Goal: Entertainment & Leisure: Browse casually

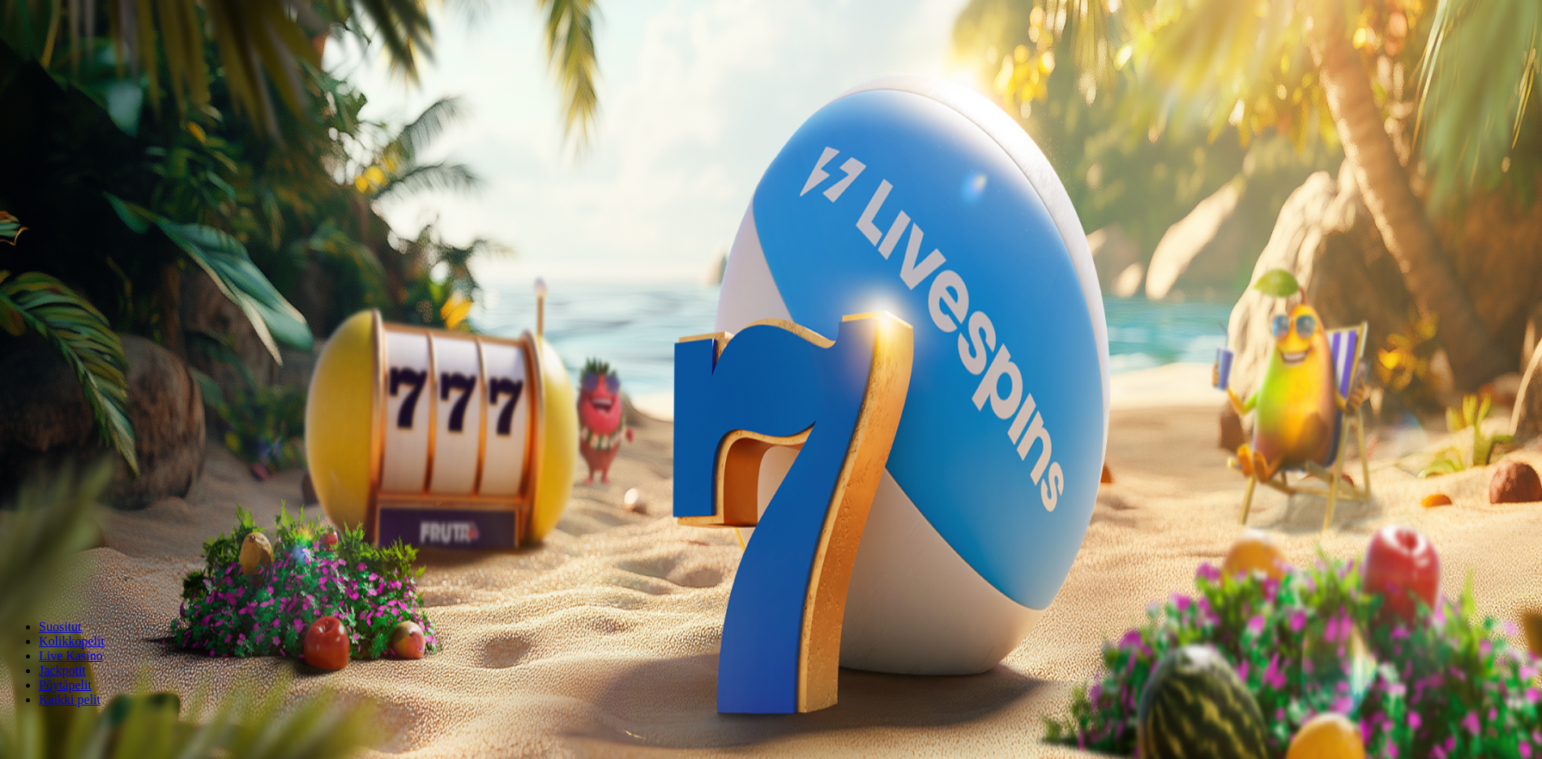
click at [90, 270] on button "Palkkiot" at bounding box center [64, 261] width 51 height 17
click at [93, 284] on span "Tarjoukset" at bounding box center [66, 277] width 54 height 14
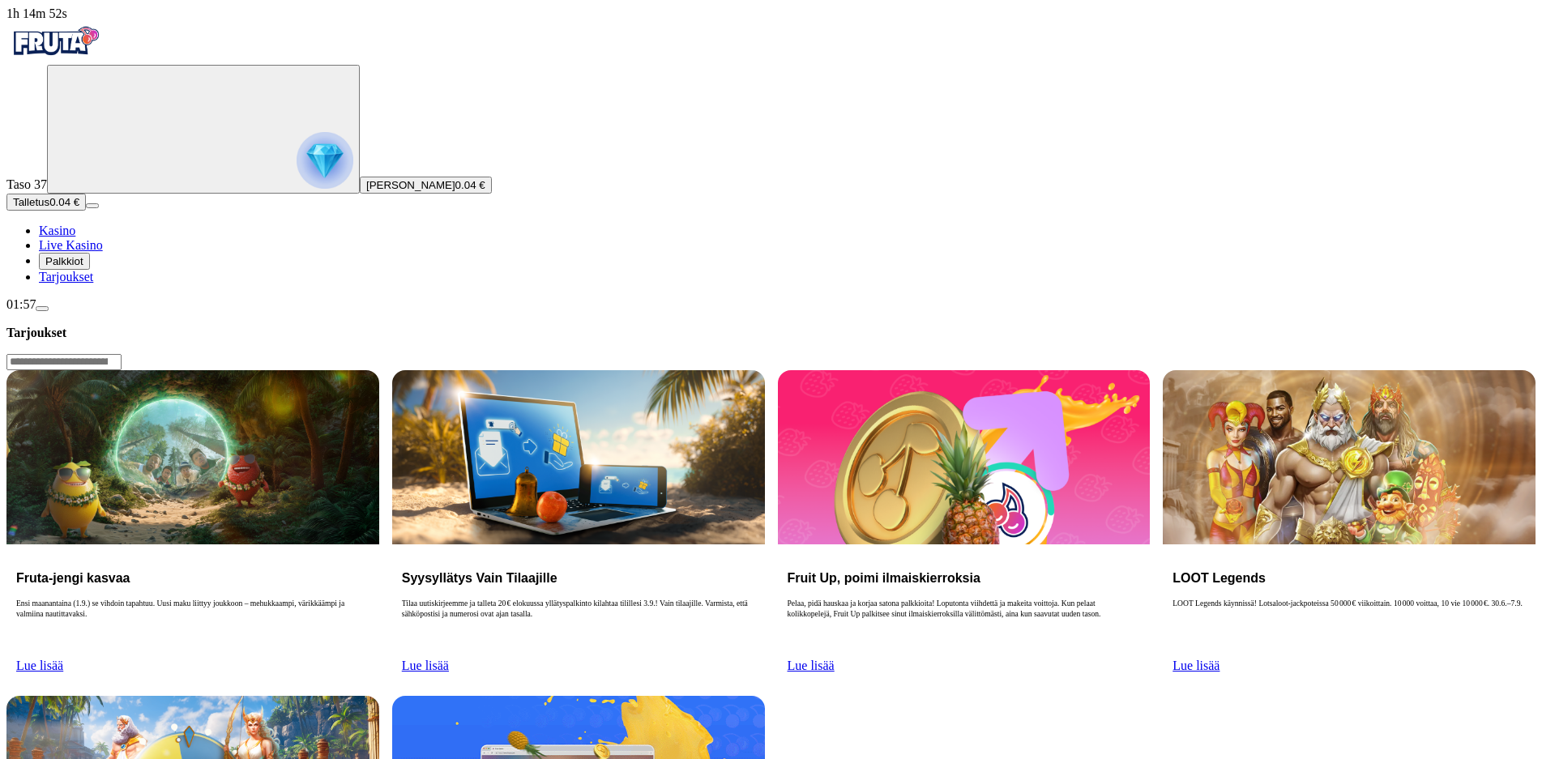
drag, startPoint x: 1034, startPoint y: 347, endPoint x: 1013, endPoint y: 333, distance: 25.2
click at [834, 659] on span "Lue lisää" at bounding box center [810, 666] width 47 height 14
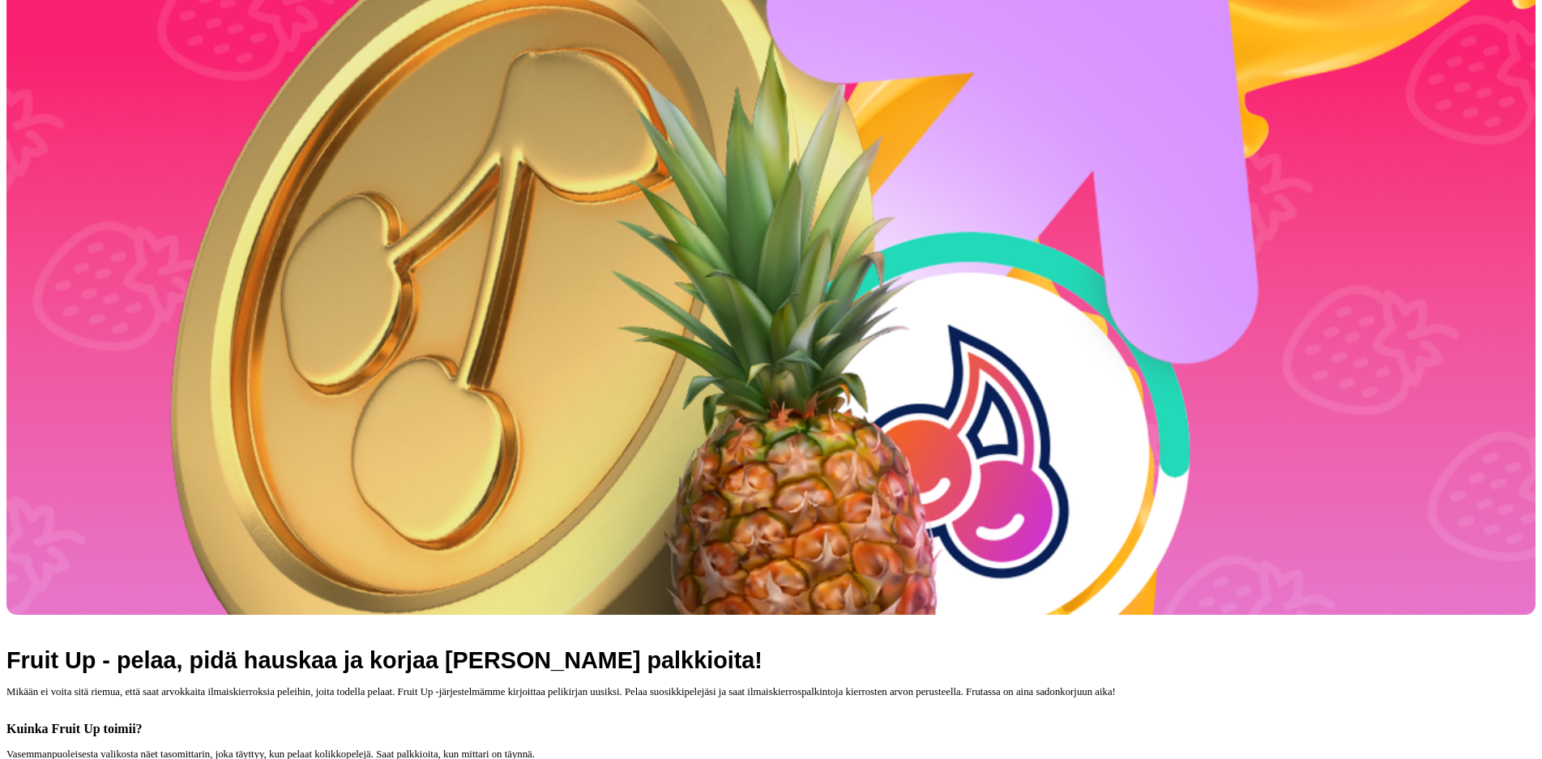
scroll to position [379, 0]
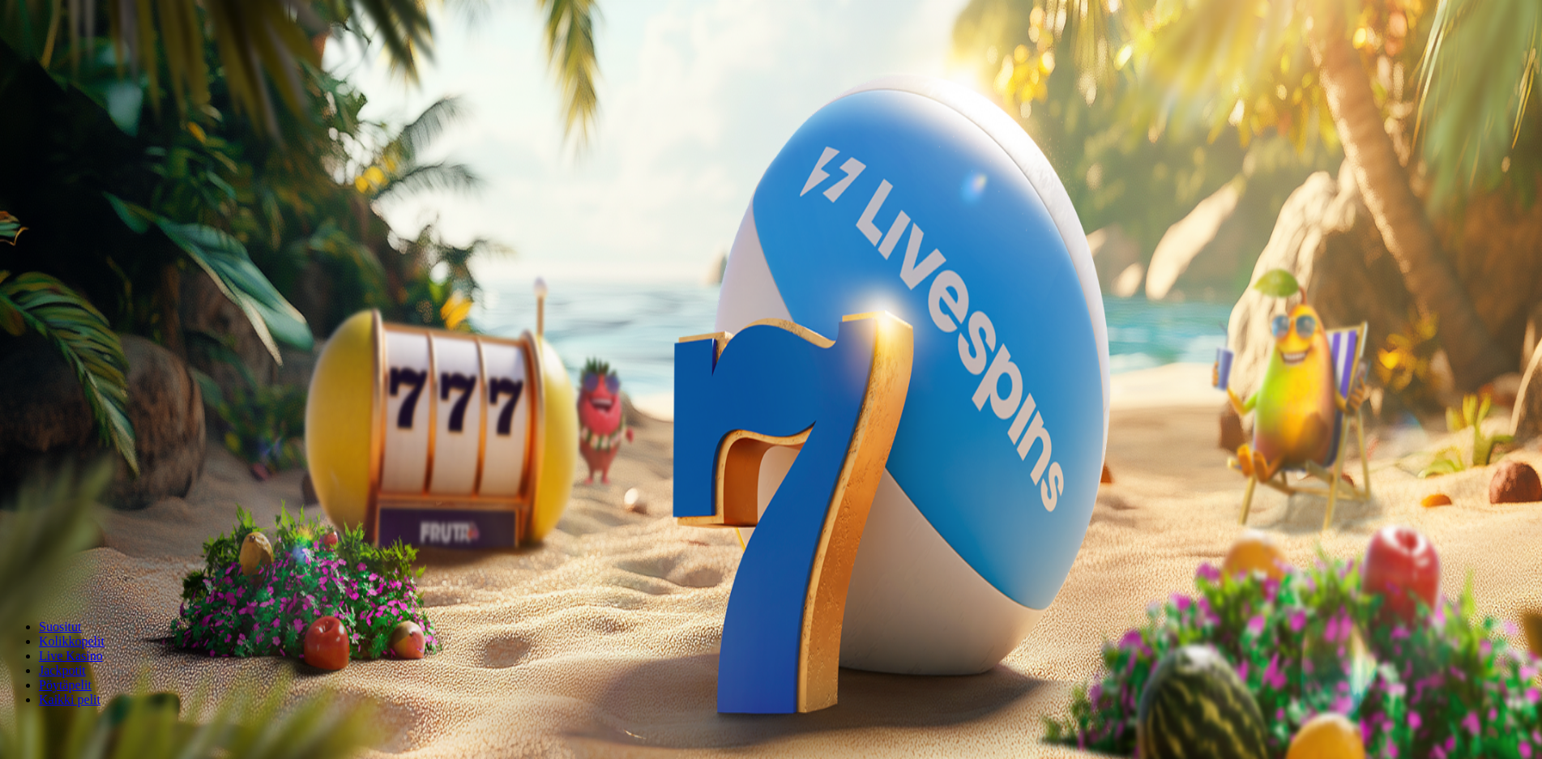
click at [296, 189] on img "Primary" at bounding box center [324, 160] width 57 height 57
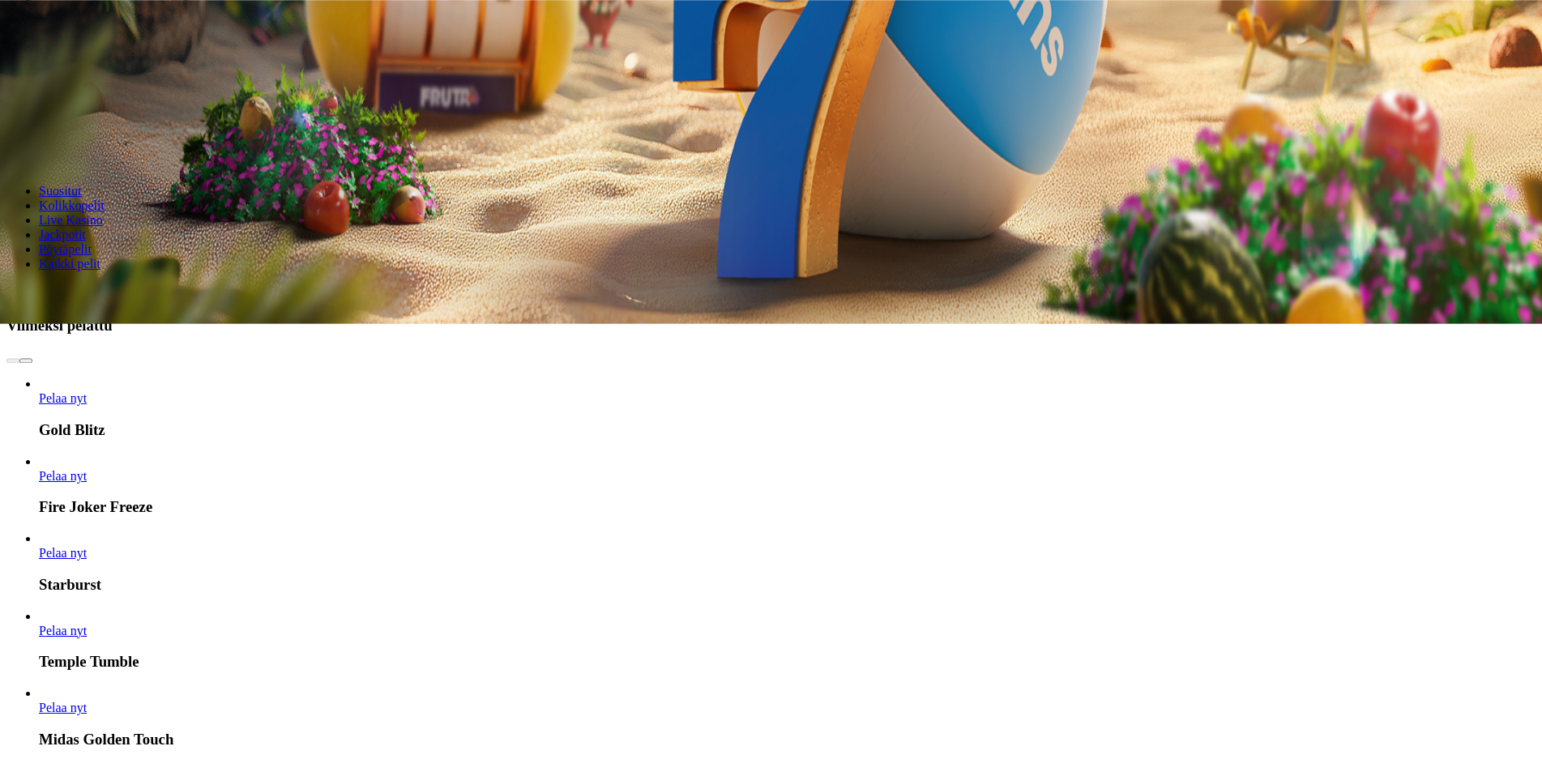
scroll to position [872, 0]
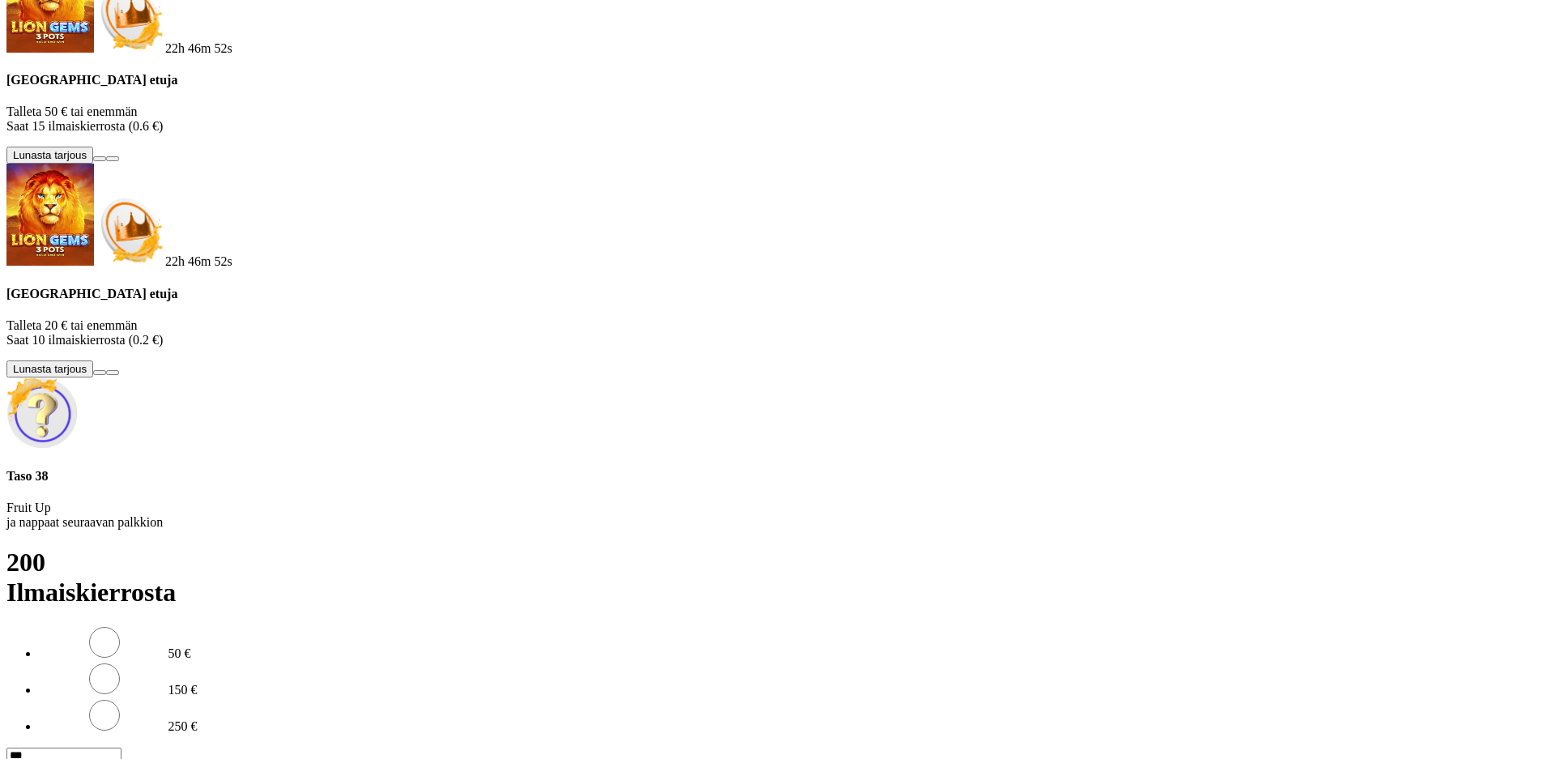
click at [288, 531] on div "Taso 38 Fruit Up ja nappaat seuraavan palkkion" at bounding box center [777, 454] width 1542 height 153
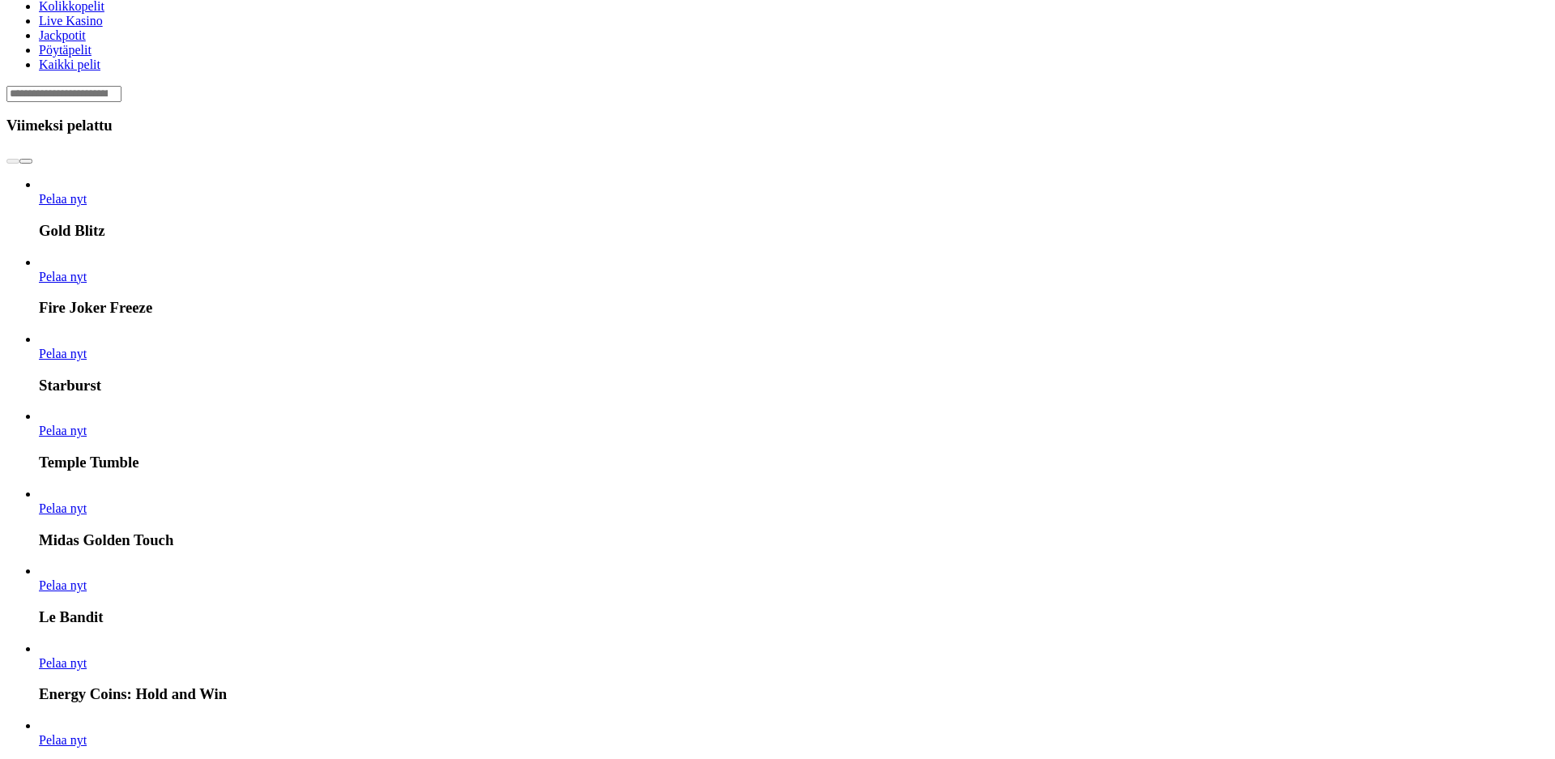
drag, startPoint x: 268, startPoint y: 112, endPoint x: 399, endPoint y: 109, distance: 130.5
drag, startPoint x: 317, startPoint y: 206, endPoint x: 293, endPoint y: 207, distance: 23.5
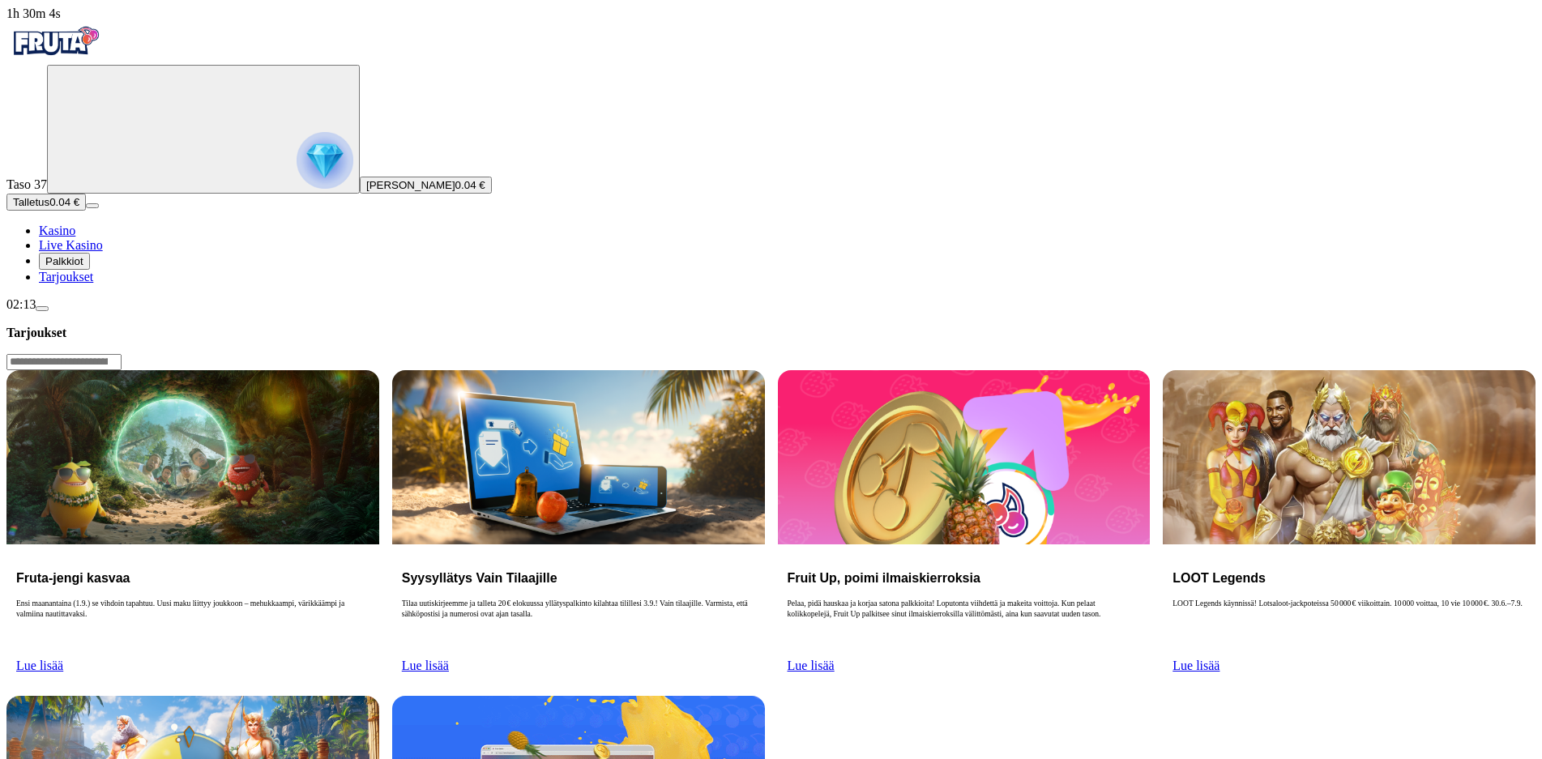
click at [83, 267] on span "Palkkiot" at bounding box center [64, 261] width 38 height 12
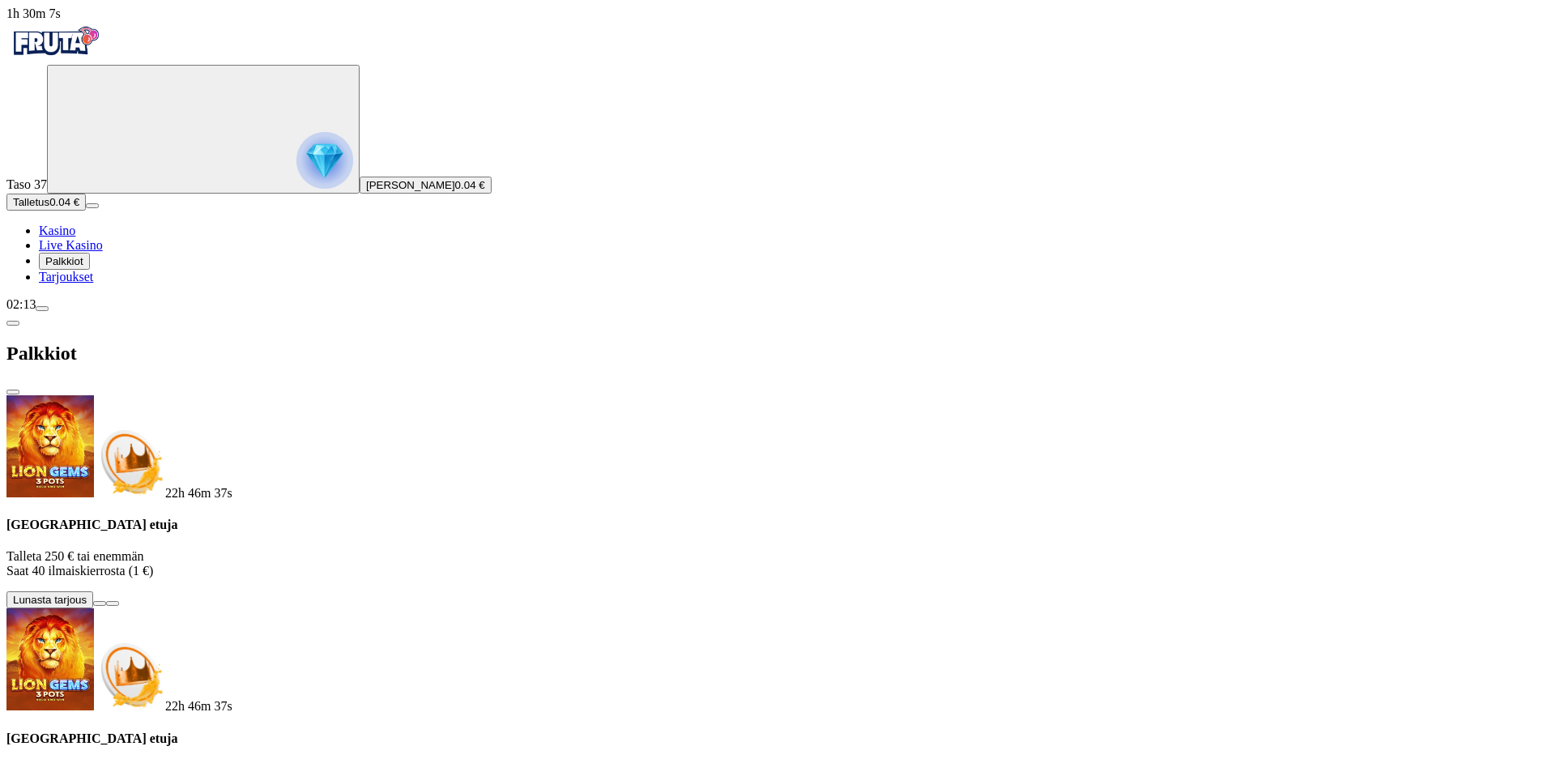
click at [83, 267] on span "Palkkiot" at bounding box center [64, 261] width 38 height 12
click at [103, 252] on span "Live Kasino" at bounding box center [71, 245] width 64 height 14
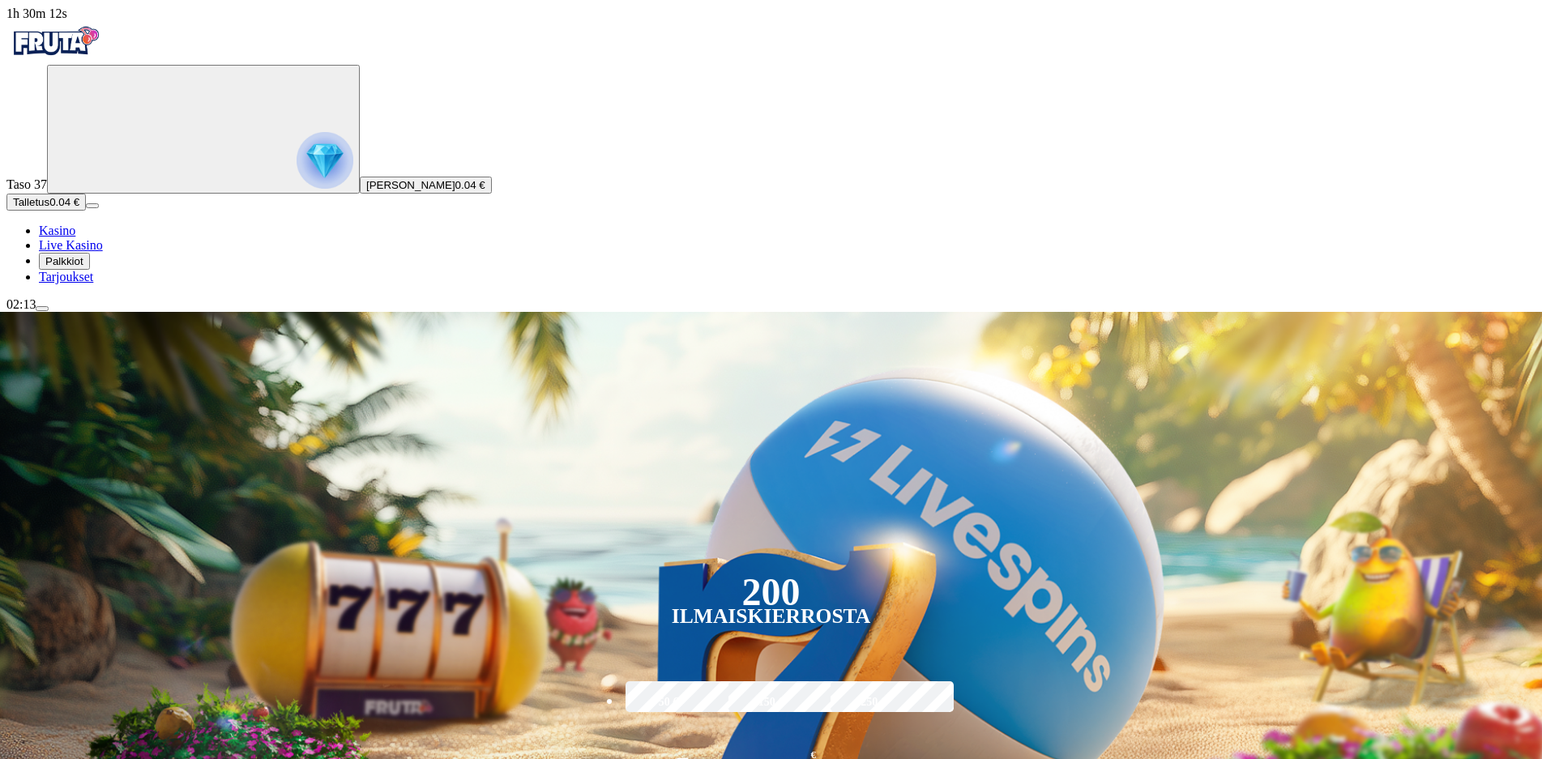
click at [66, 237] on span "Kasino" at bounding box center [57, 231] width 36 height 14
click at [95, 62] on img "Primary" at bounding box center [54, 41] width 97 height 41
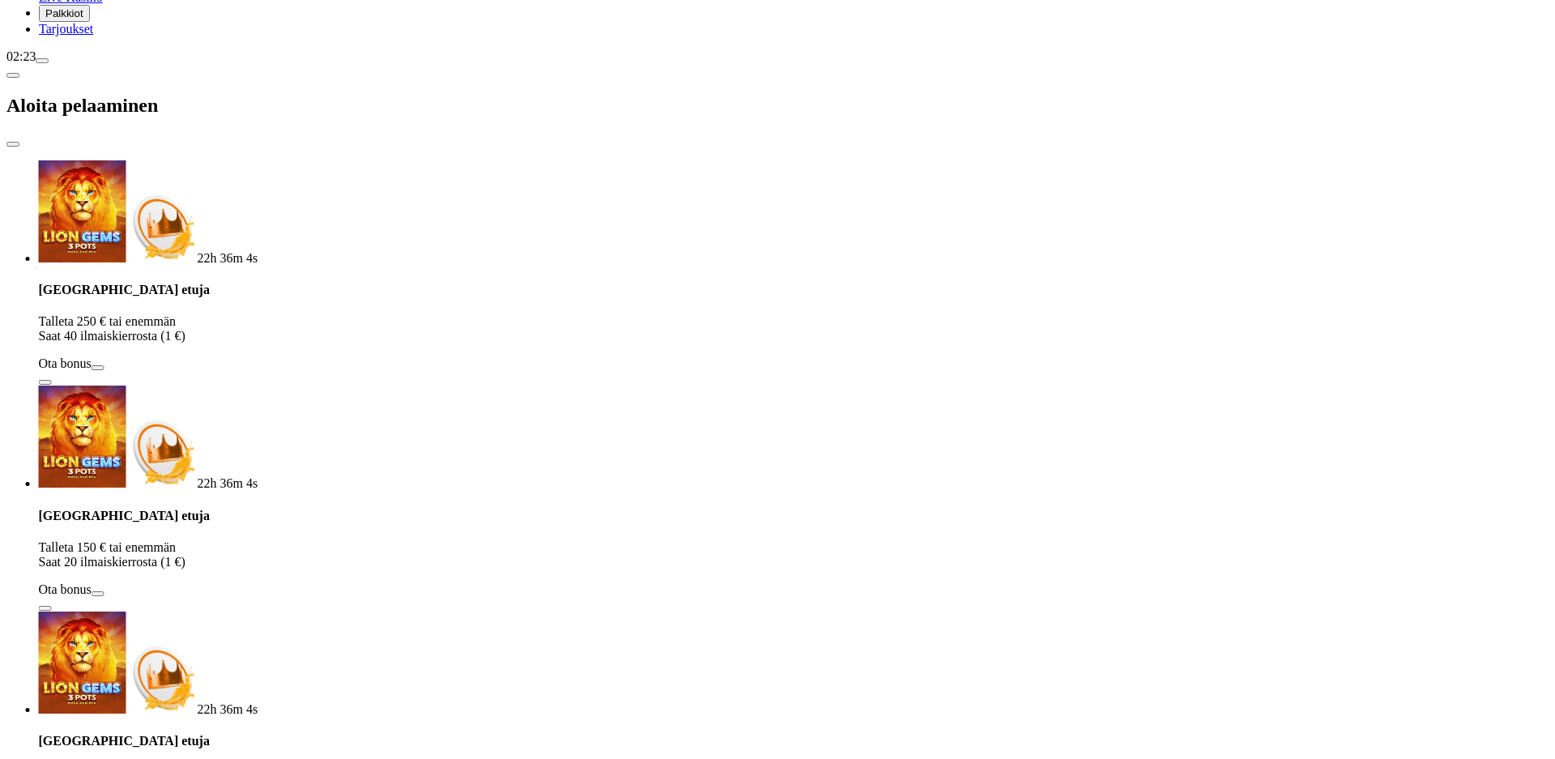
drag, startPoint x: 511, startPoint y: 188, endPoint x: 133, endPoint y: 181, distance: 378.4
click at [135, 181] on div "1h 40m 40s Taso 37 Jami Pasi-petteri Niemi 0.04 € Talletus 0.04 € Kasino Live K…" at bounding box center [777, 589] width 1542 height 1661
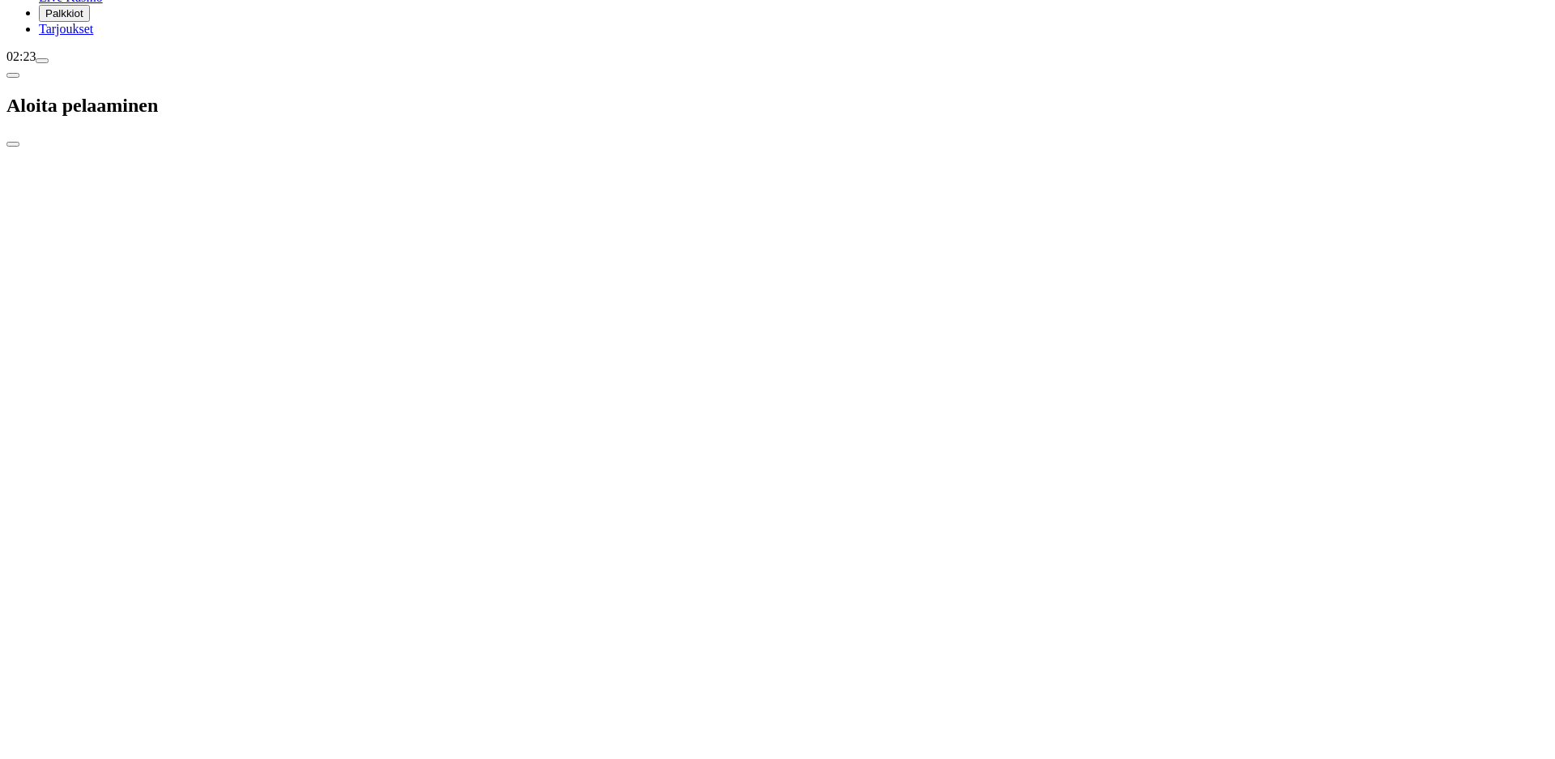
drag, startPoint x: 472, startPoint y: 174, endPoint x: 133, endPoint y: 170, distance: 339.5
click at [133, 170] on div "1h 40m 41s Taso 37 Jami Pasi-petteri Niemi 0.04 € Talletus 0.04 € Kasino Live K…" at bounding box center [777, 589] width 1542 height 1661
drag, startPoint x: 442, startPoint y: 174, endPoint x: 107, endPoint y: 175, distance: 335.4
click at [111, 175] on div "1h 40m 42s Taso 37 Jami Pasi-petteri Niemi 0.04 € Talletus 0.04 € Kasino Live K…" at bounding box center [777, 589] width 1542 height 1661
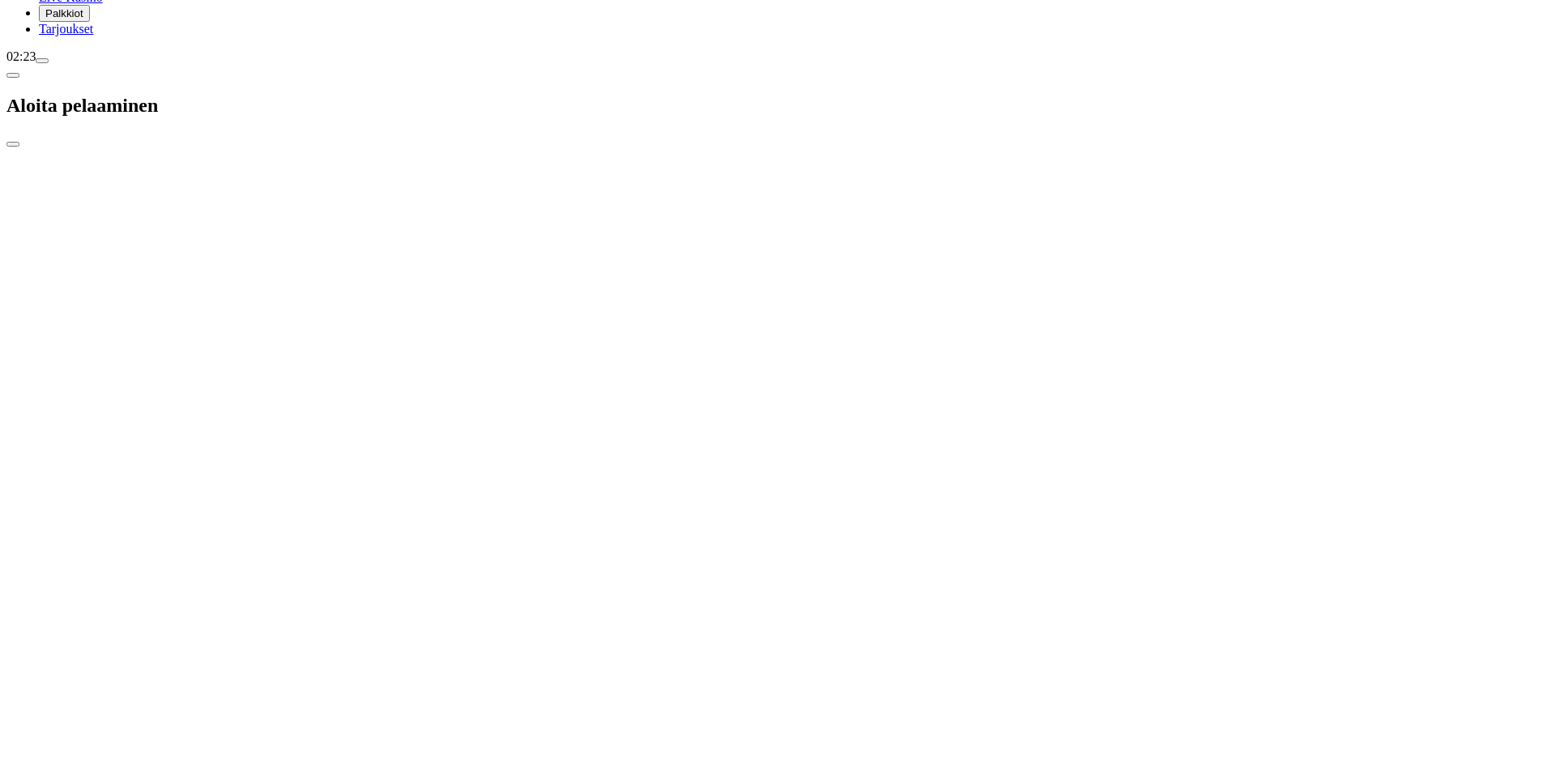
click at [93, 36] on span "Tarjoukset" at bounding box center [66, 29] width 54 height 14
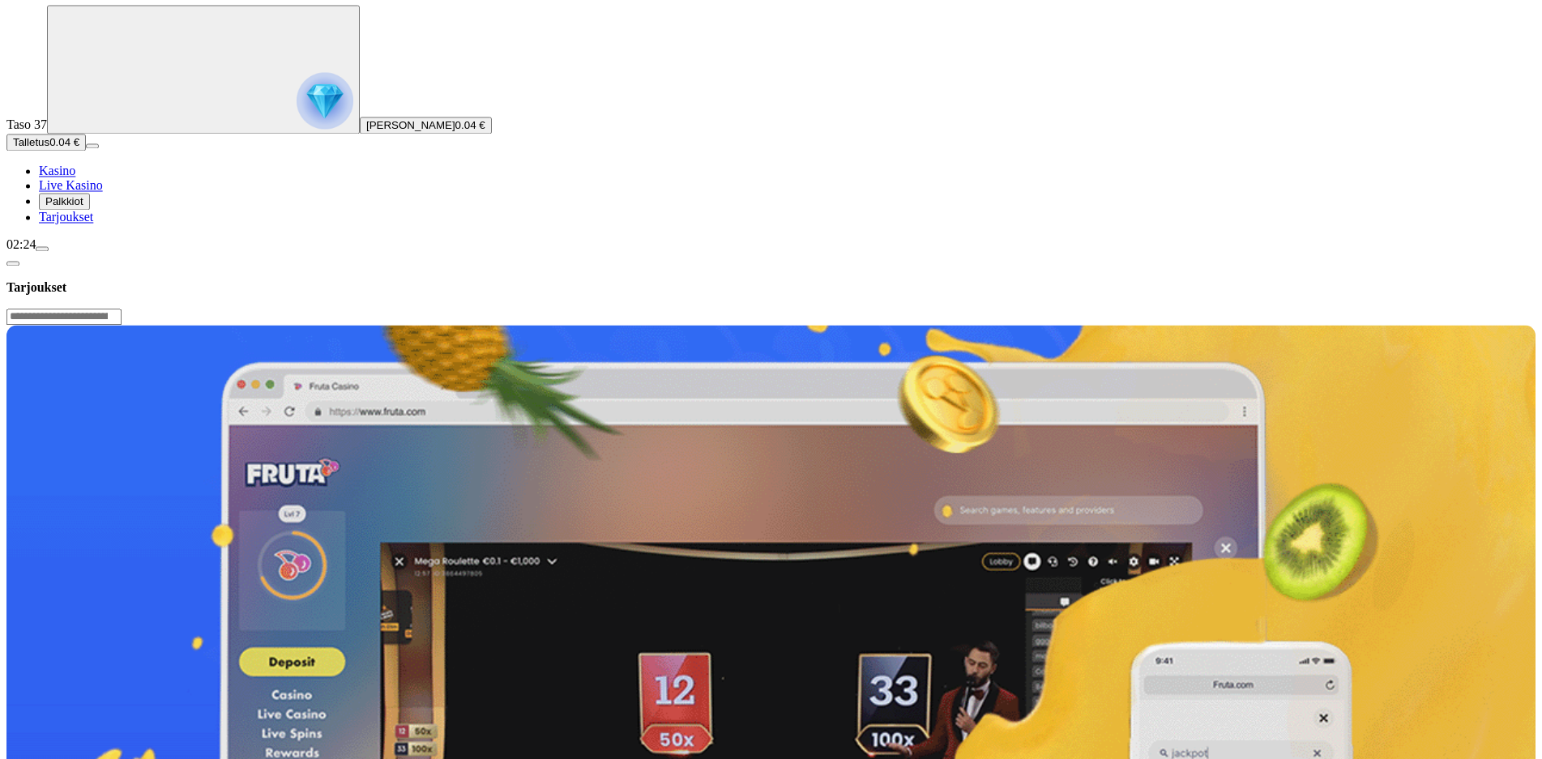
scroll to position [331, 0]
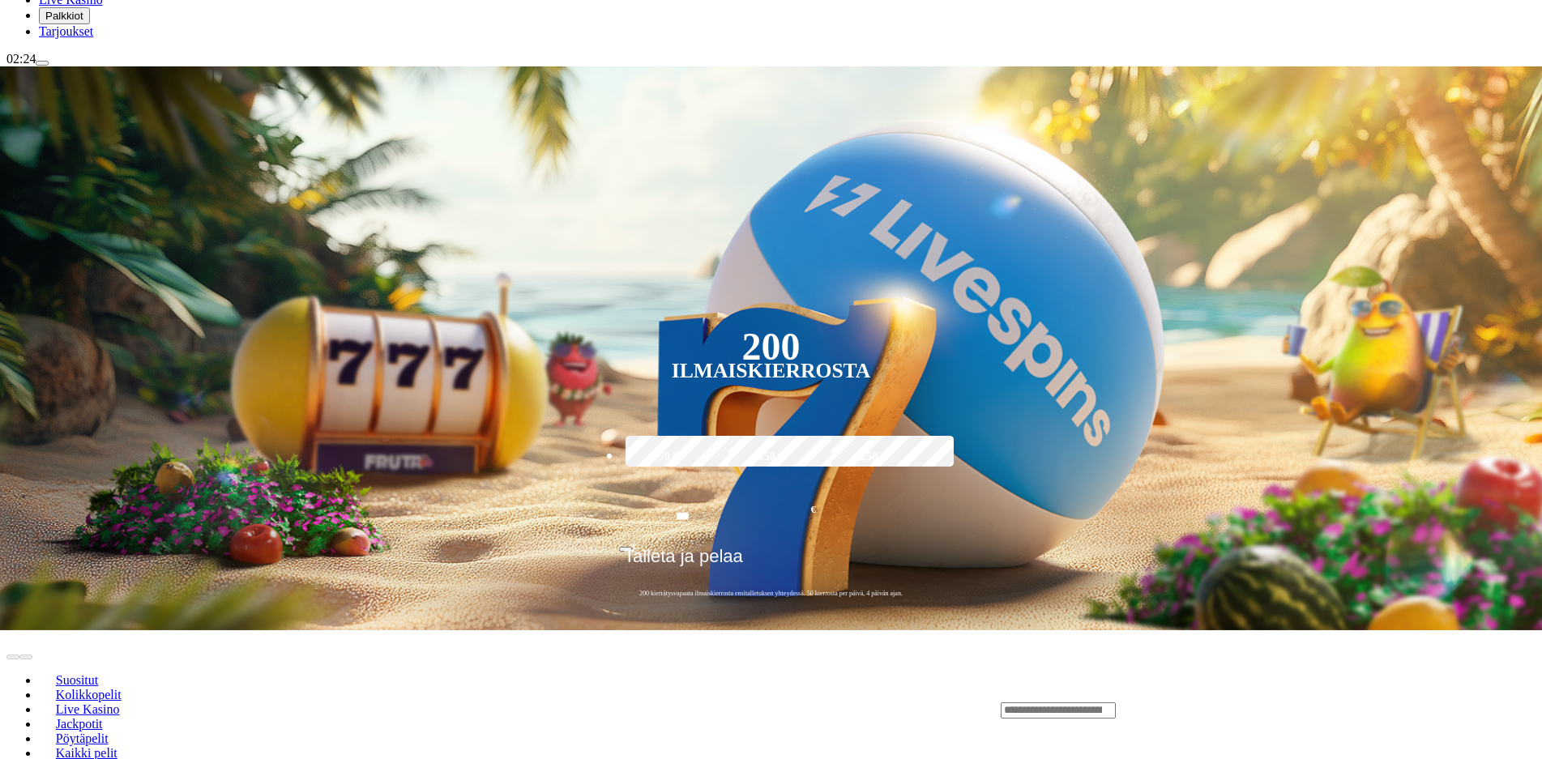
scroll to position [248, 0]
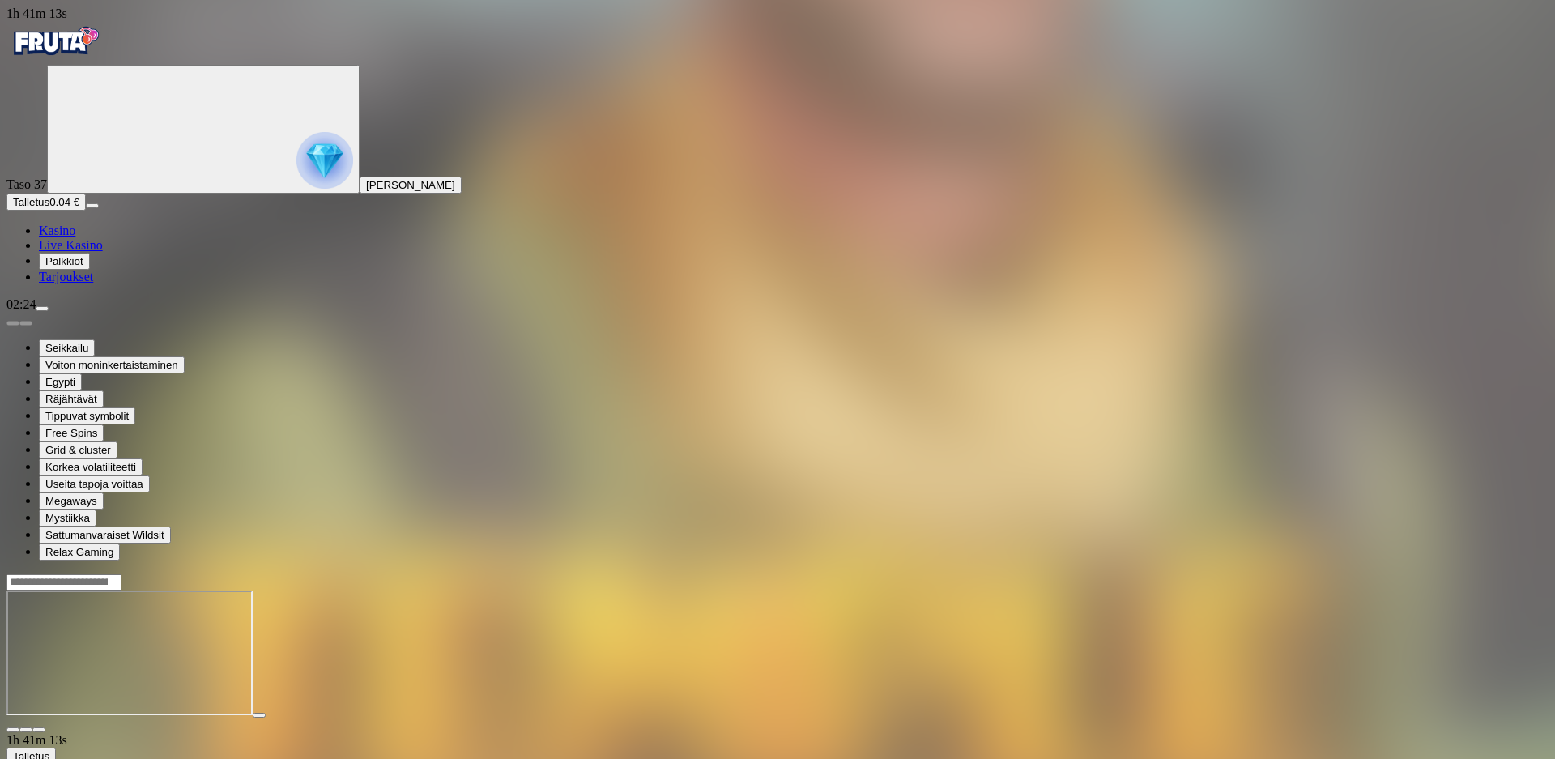
click at [83, 267] on span "Palkkiot" at bounding box center [64, 261] width 38 height 12
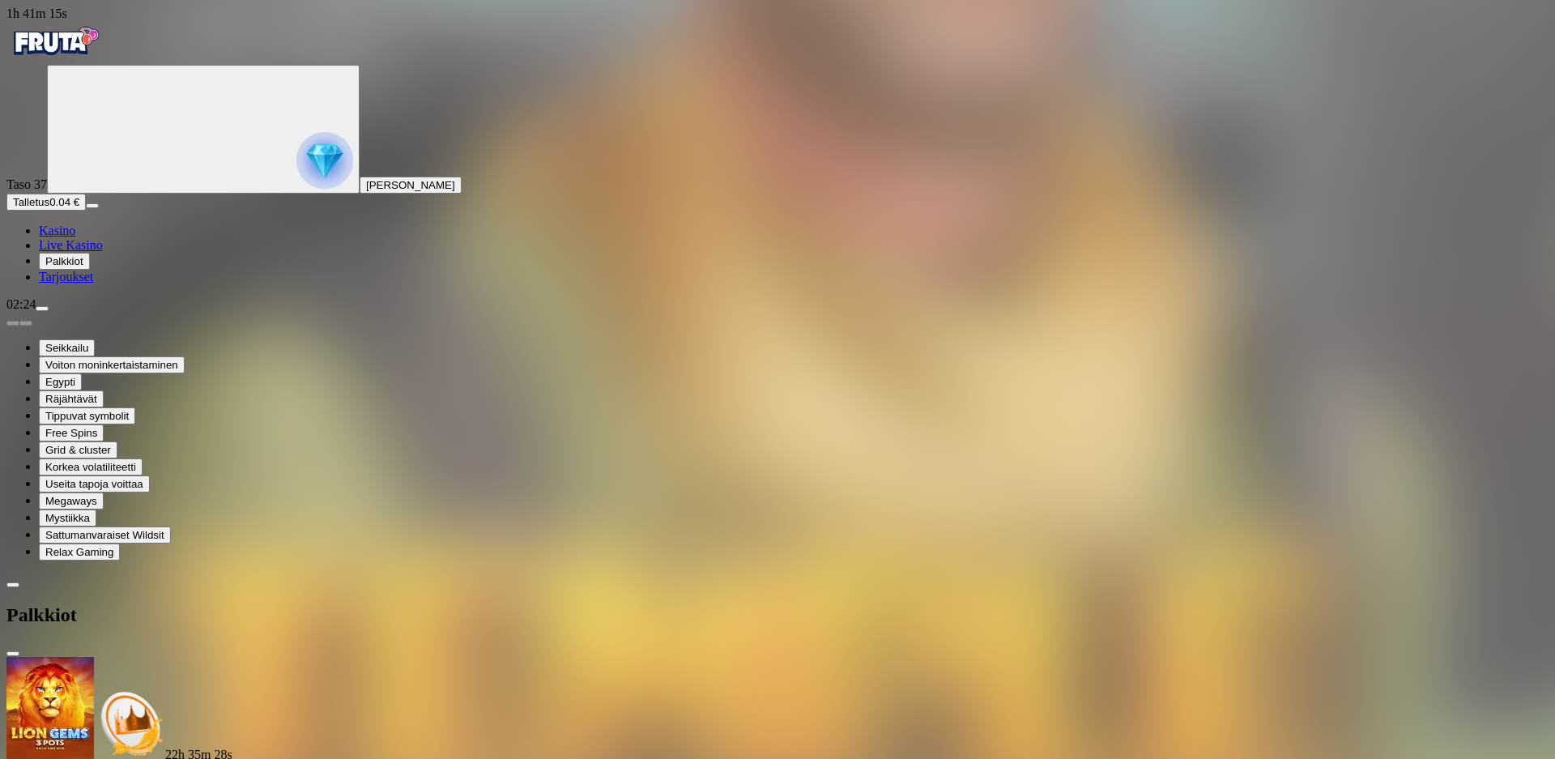
click at [13, 585] on span "chevron-left icon" at bounding box center [13, 585] width 0 height 0
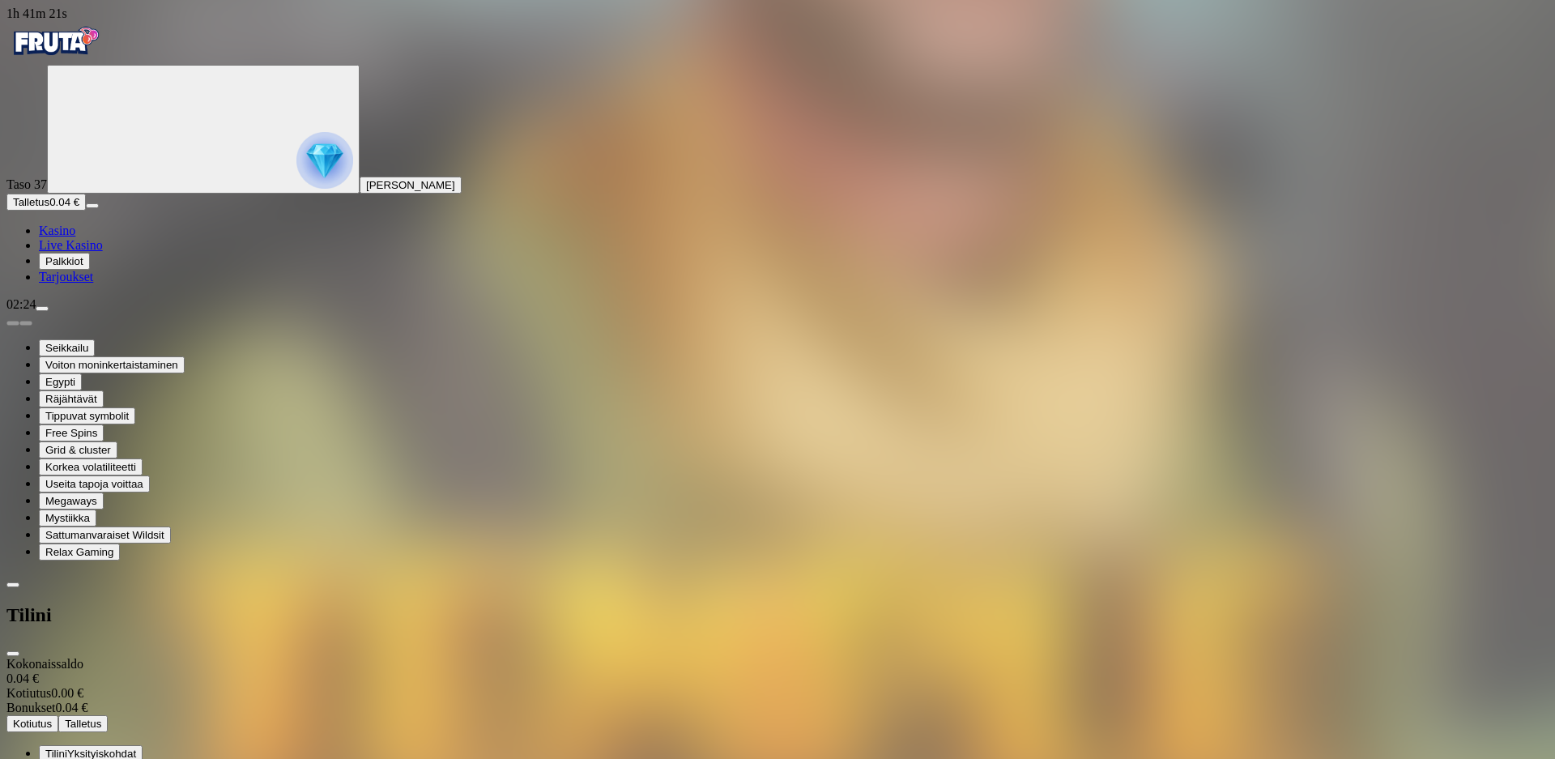
click at [100, 252] on span "Live Kasino" at bounding box center [71, 245] width 64 height 14
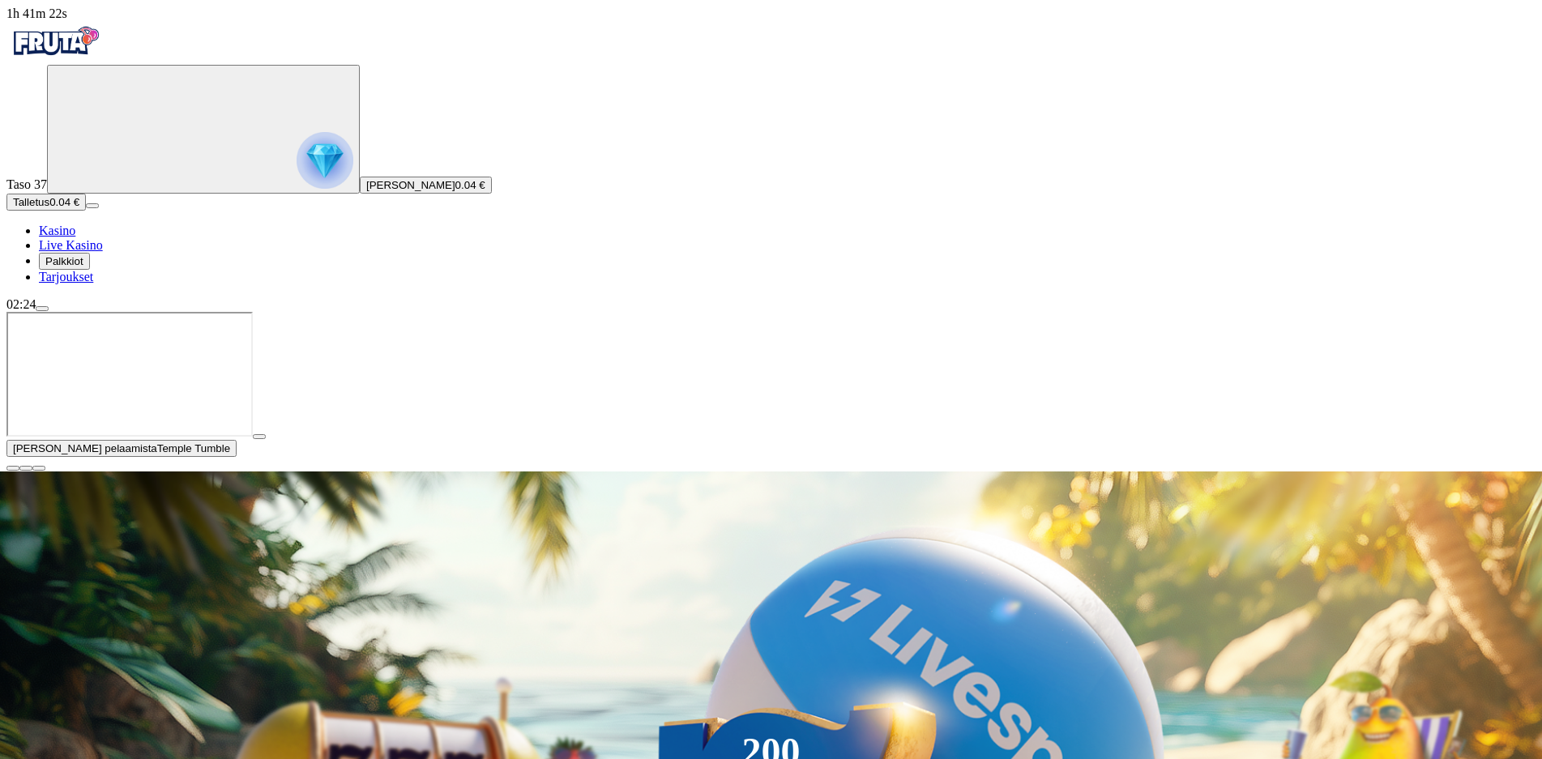
click at [75, 237] on span "Kasino" at bounding box center [57, 231] width 36 height 14
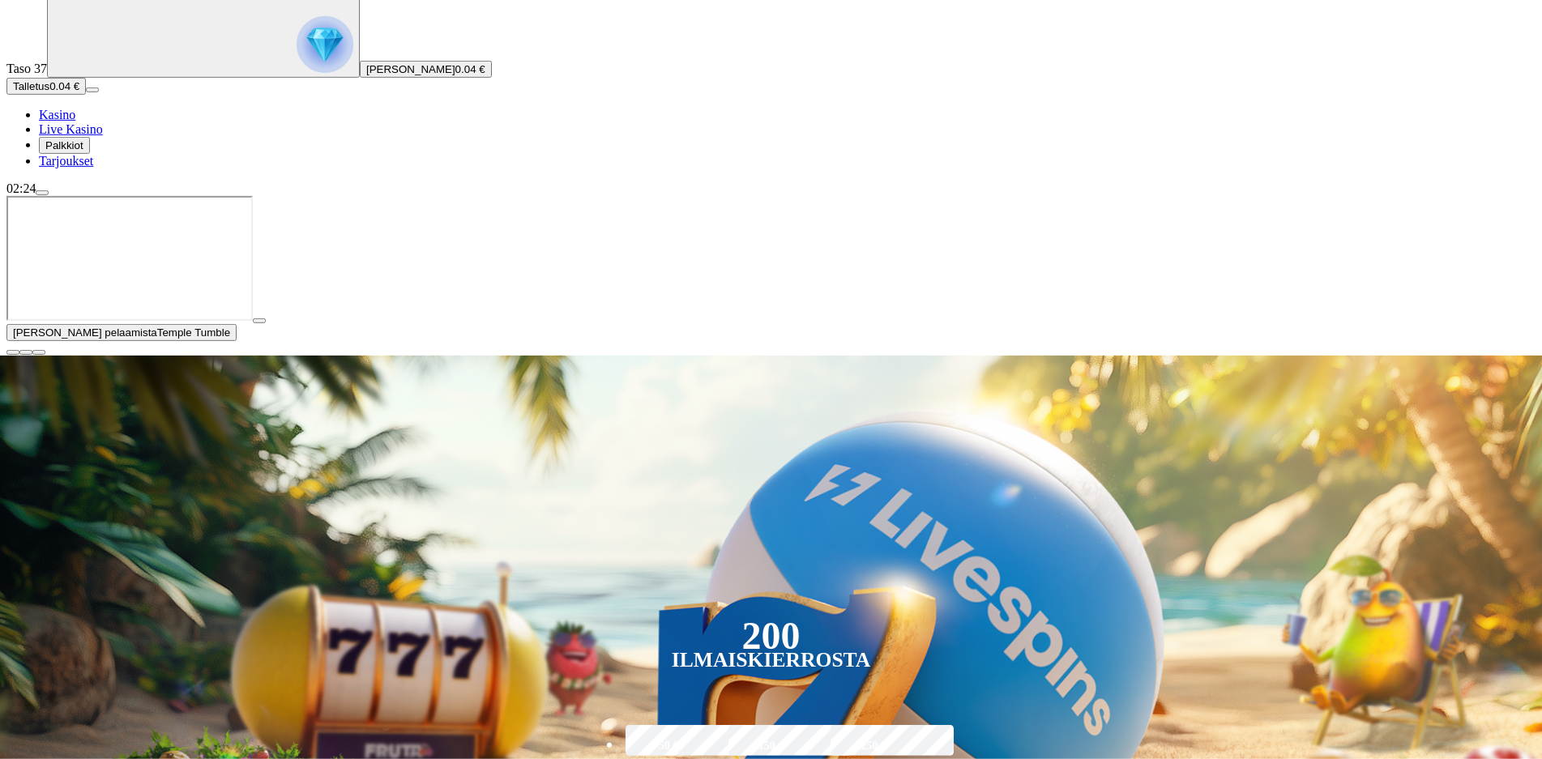
scroll to position [331, 0]
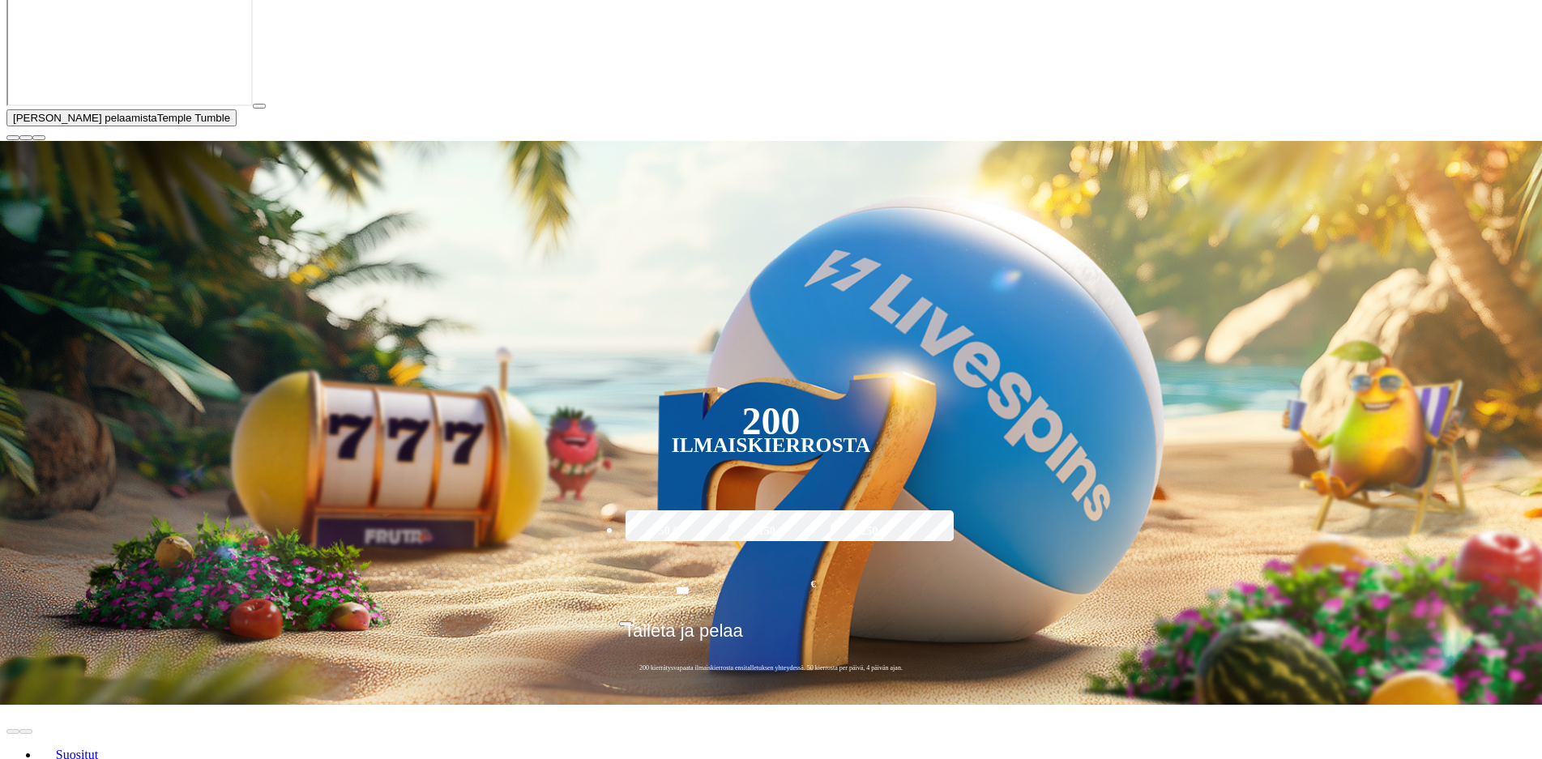
click at [13, 138] on span "close icon" at bounding box center [13, 138] width 0 height 0
